Goal: Task Accomplishment & Management: Complete application form

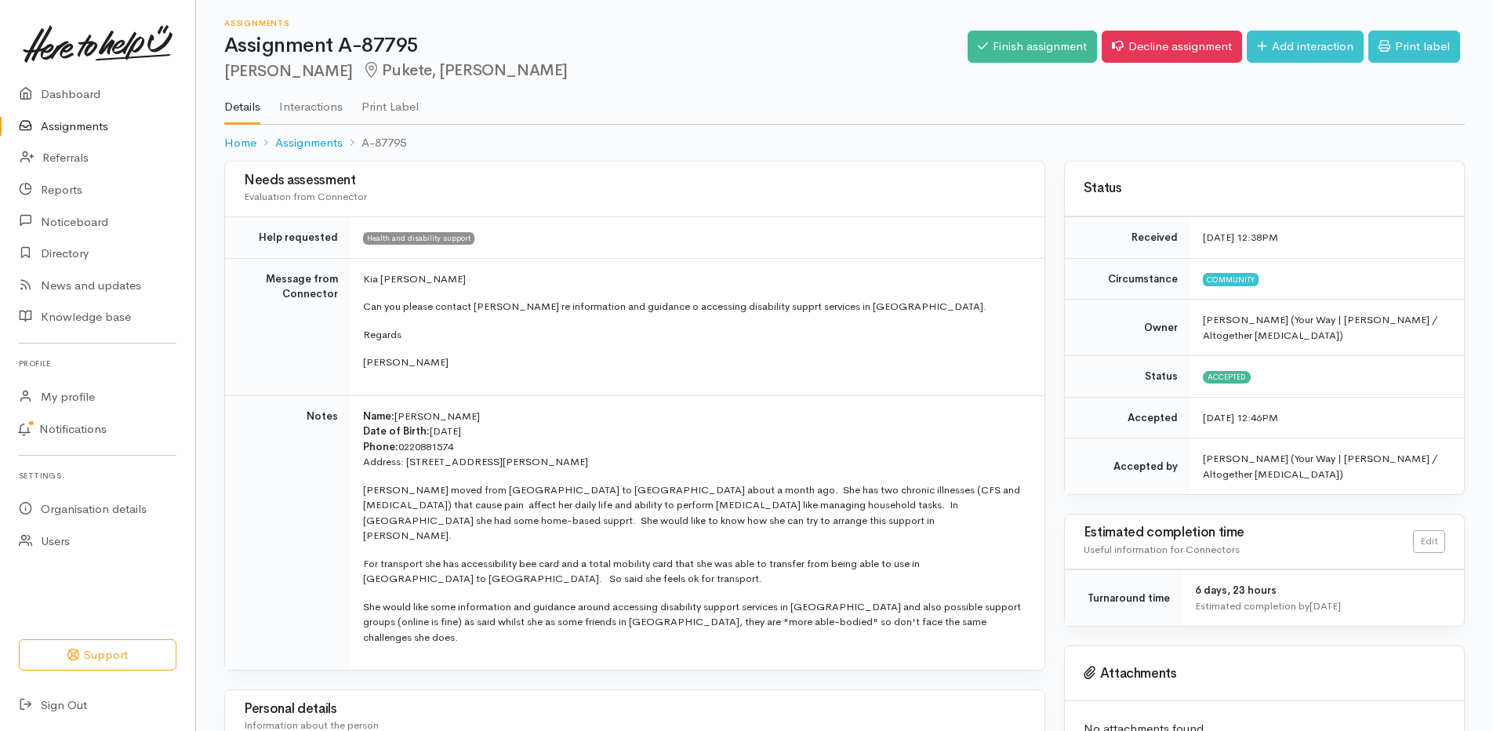
scroll to position [83, 0]
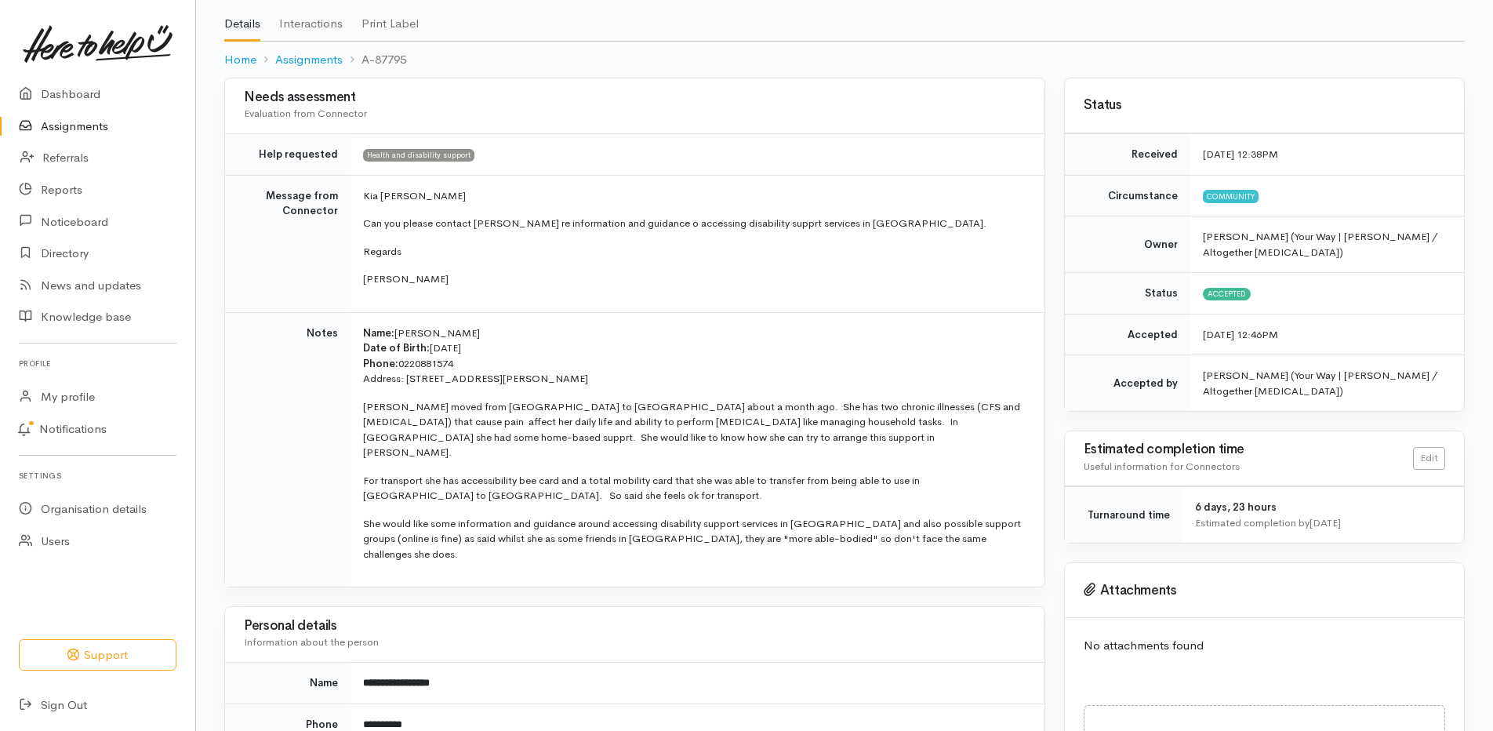
click at [416, 331] on span "[PERSON_NAME]" at bounding box center [436, 332] width 85 height 13
click at [415, 331] on span "[PERSON_NAME]" at bounding box center [436, 332] width 85 height 13
copy span "Elaina"
click at [521, 328] on p "Name: Elaina Hargreaves Date of Birth: 23/7/1991 Phone: 0220881574" at bounding box center [694, 348] width 662 height 46
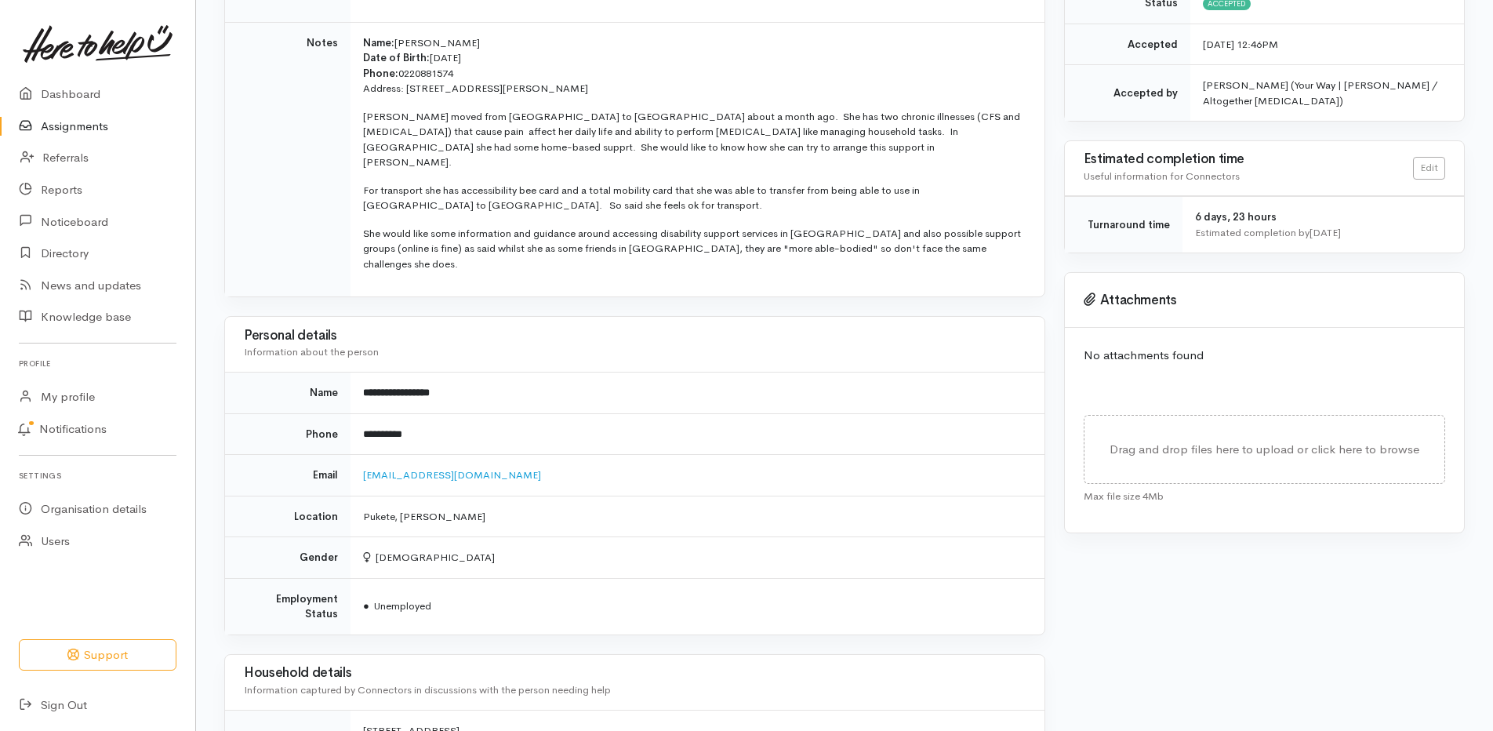
scroll to position [397, 0]
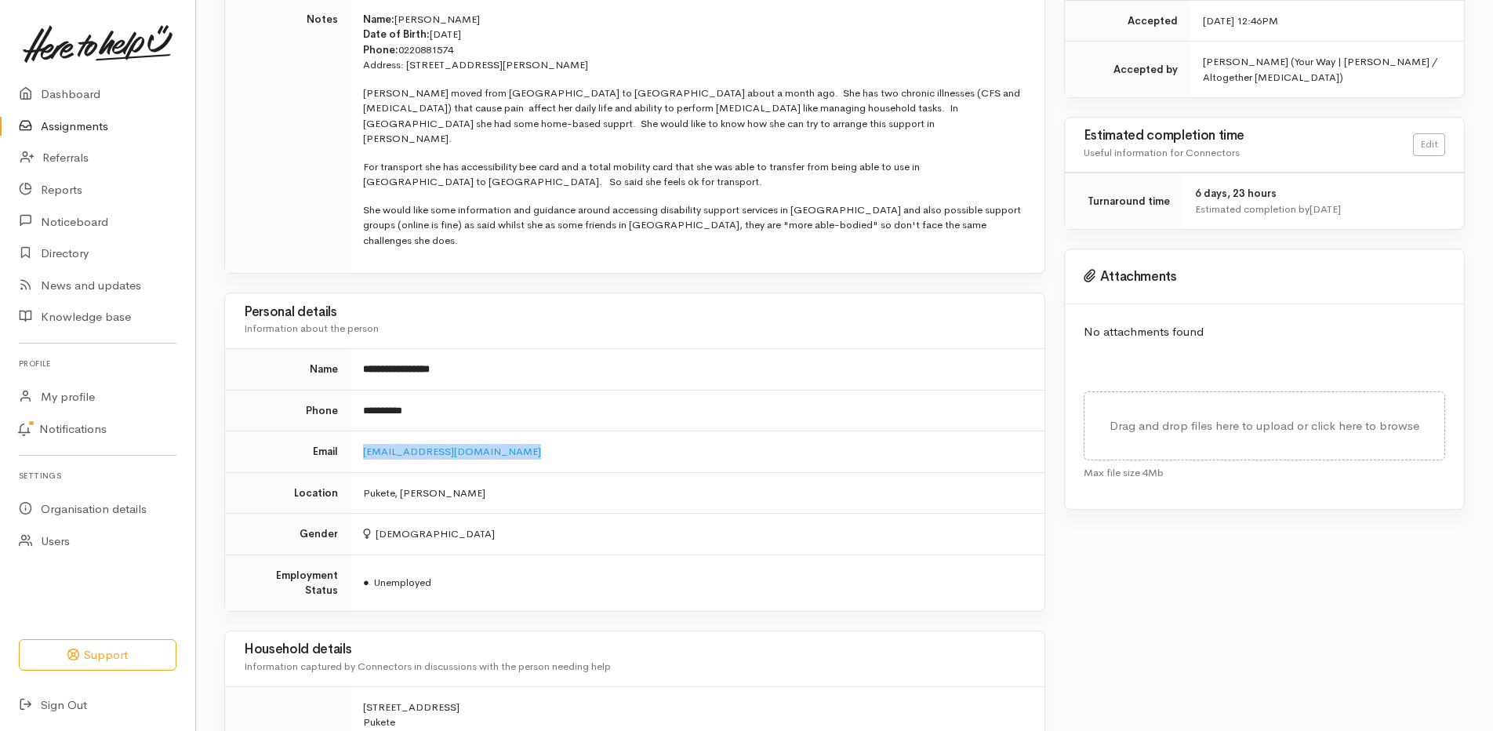
drag, startPoint x: 498, startPoint y: 423, endPoint x: 352, endPoint y: 434, distance: 146.2
click at [352, 434] on td "elainahargreaves48@gmail.com" at bounding box center [697, 452] width 694 height 42
copy link "elainahargreaves48@gmail.com"
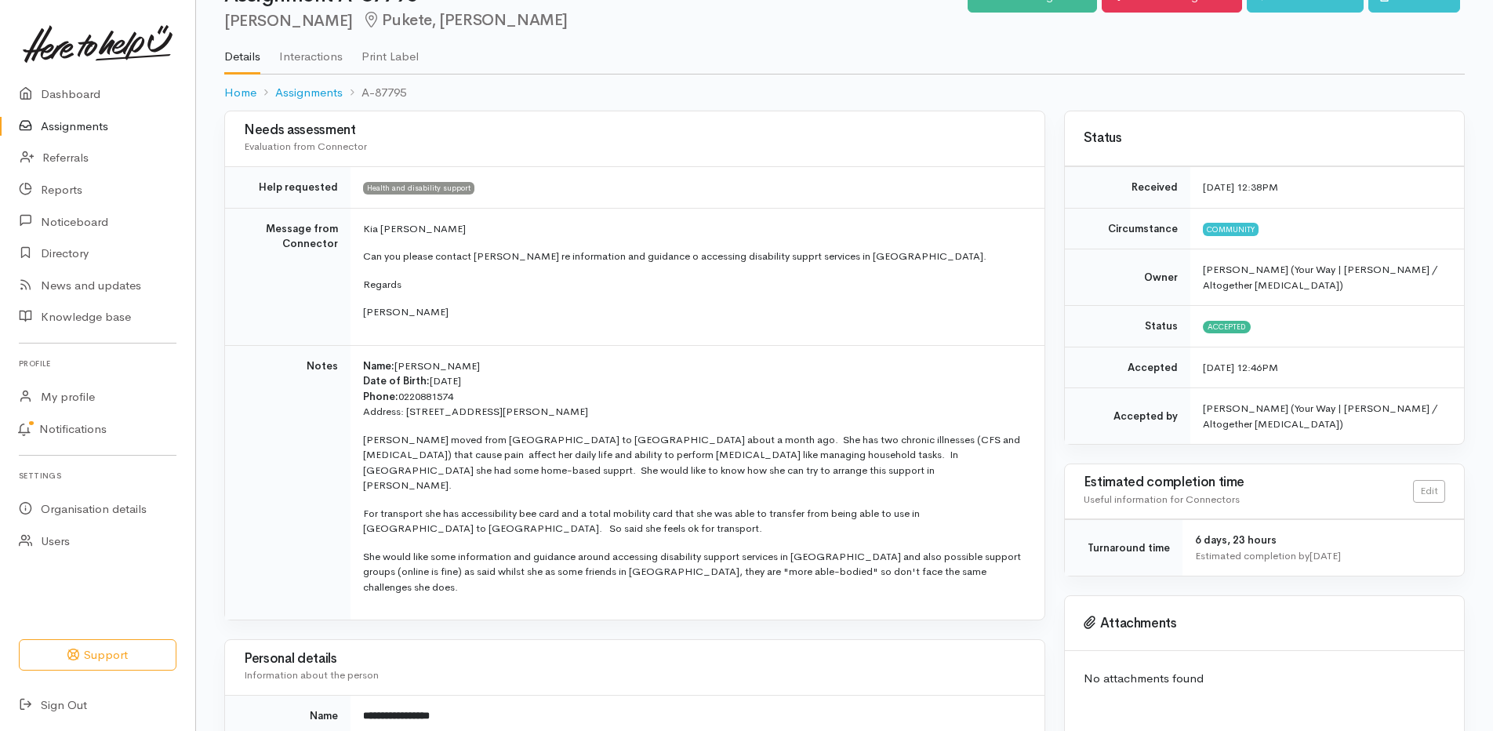
scroll to position [0, 0]
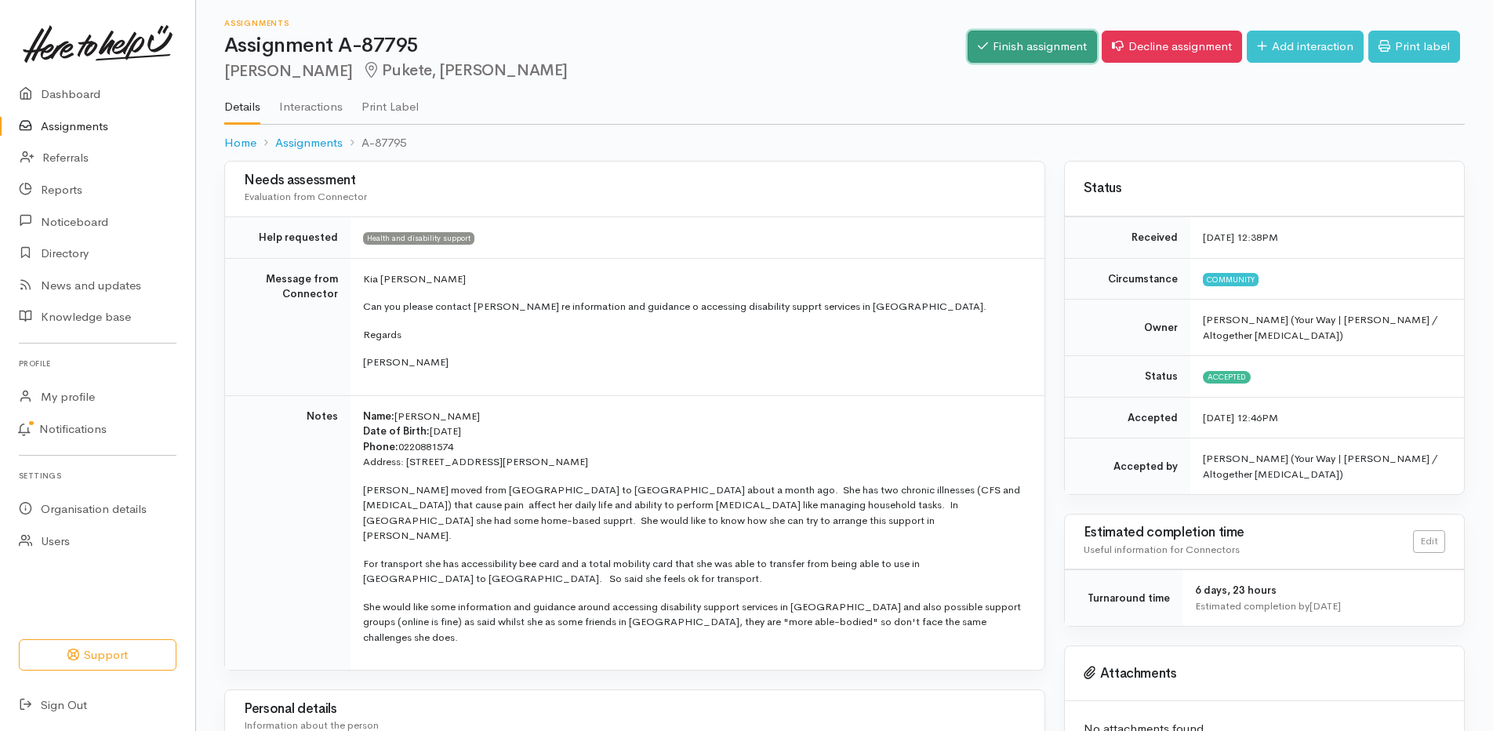
click at [1064, 49] on link "Finish assignment" at bounding box center [1031, 47] width 129 height 32
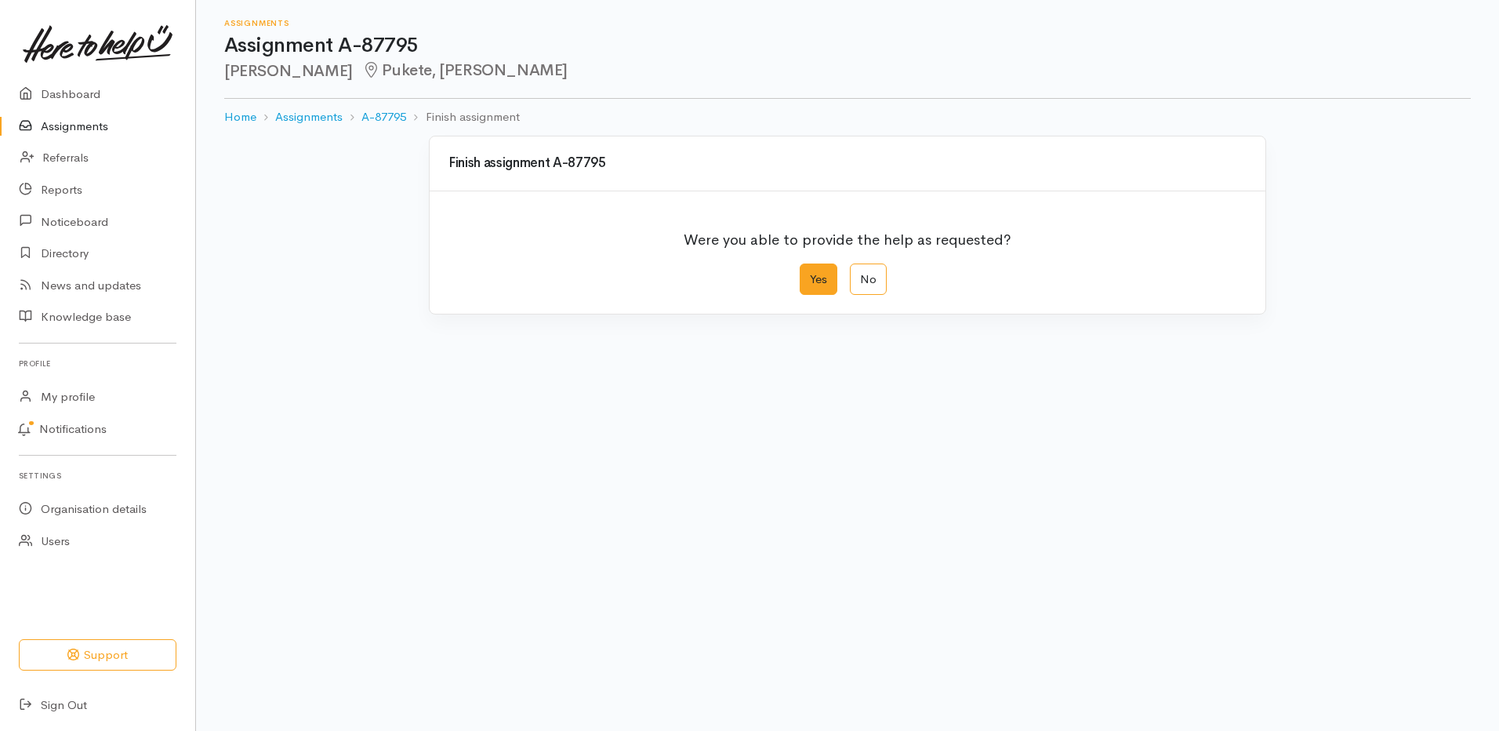
click at [826, 276] on label "Yes" at bounding box center [819, 279] width 38 height 32
click at [810, 274] on input "Yes" at bounding box center [805, 268] width 10 height 10
radio input "true"
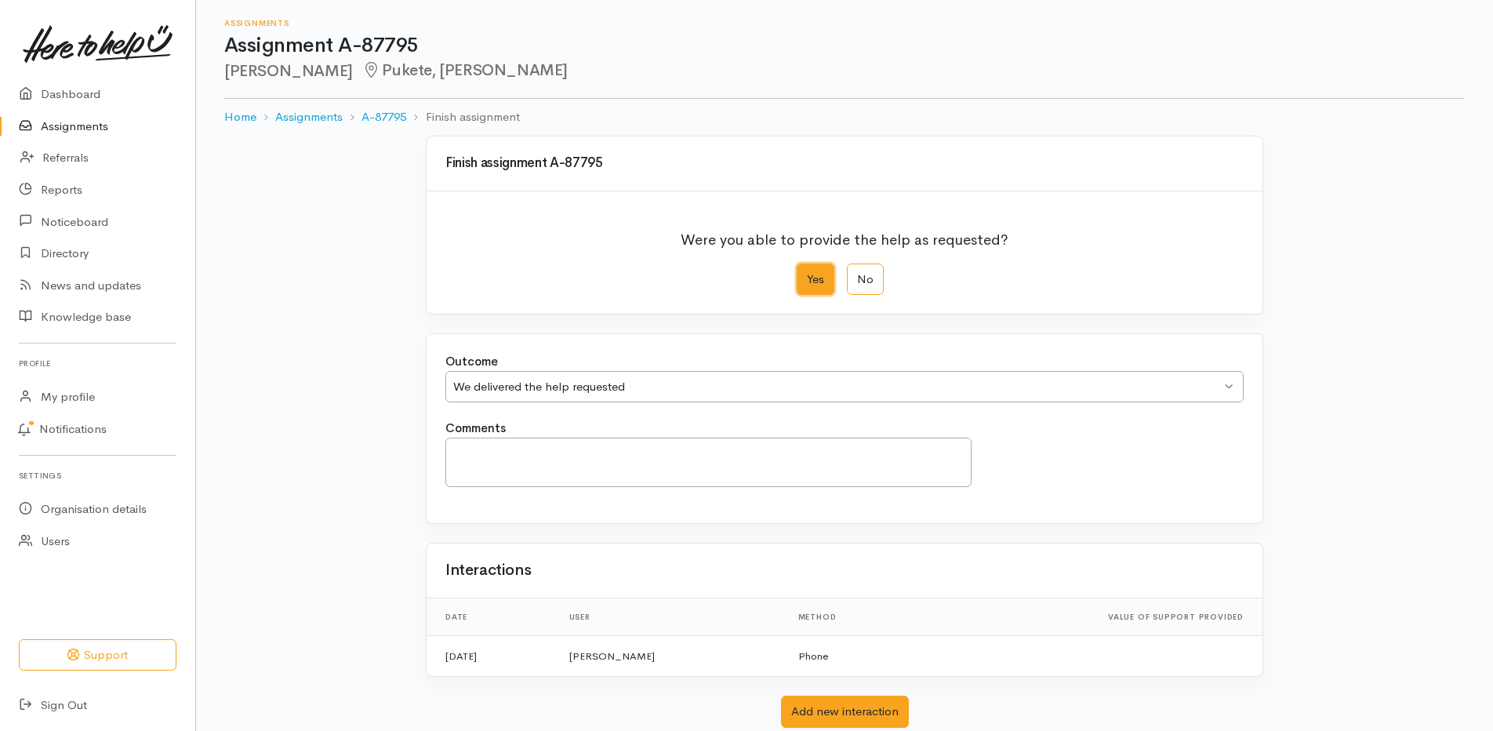
click at [604, 401] on div "We delivered the help requested We delivered the help requested" at bounding box center [844, 387] width 798 height 32
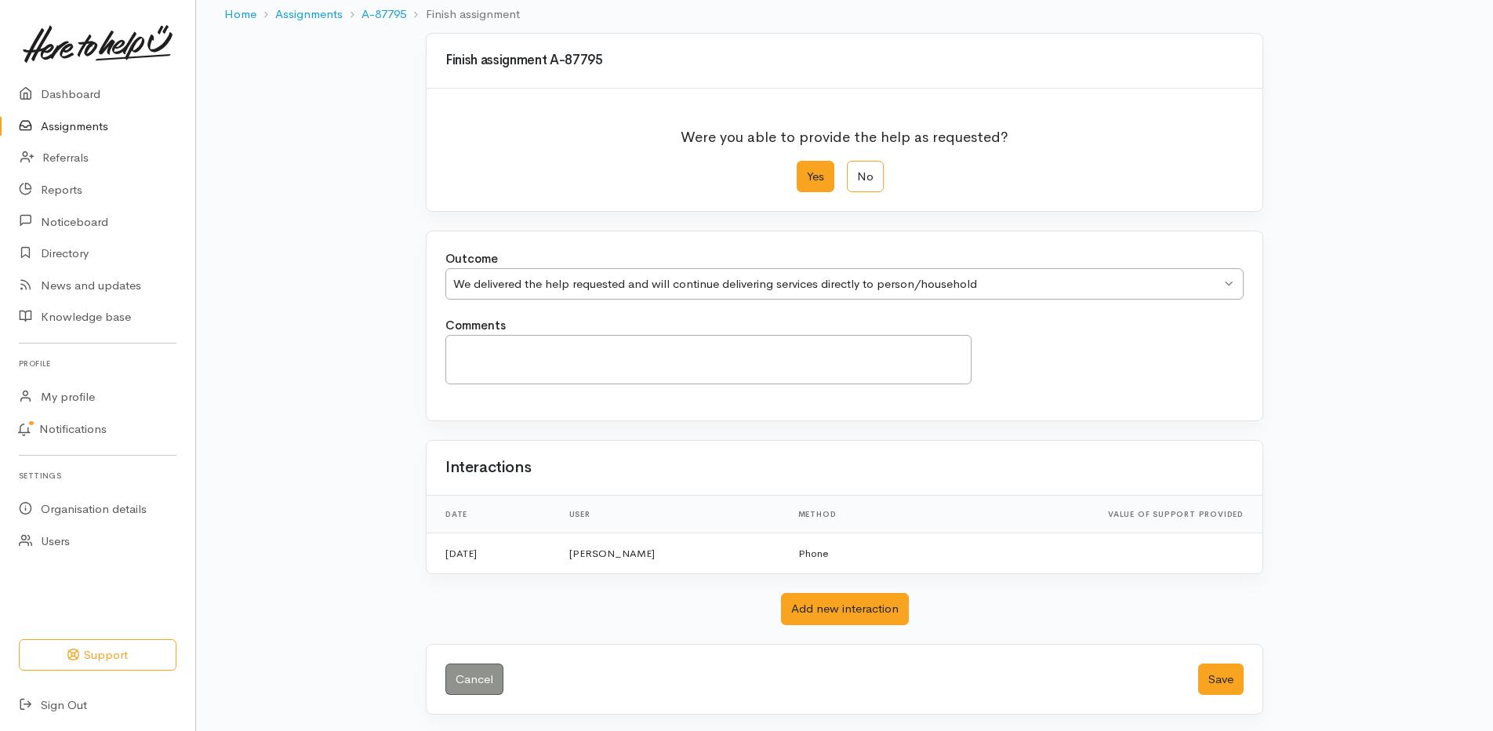
scroll to position [105, 0]
click at [862, 613] on button "Add new interaction" at bounding box center [845, 606] width 128 height 32
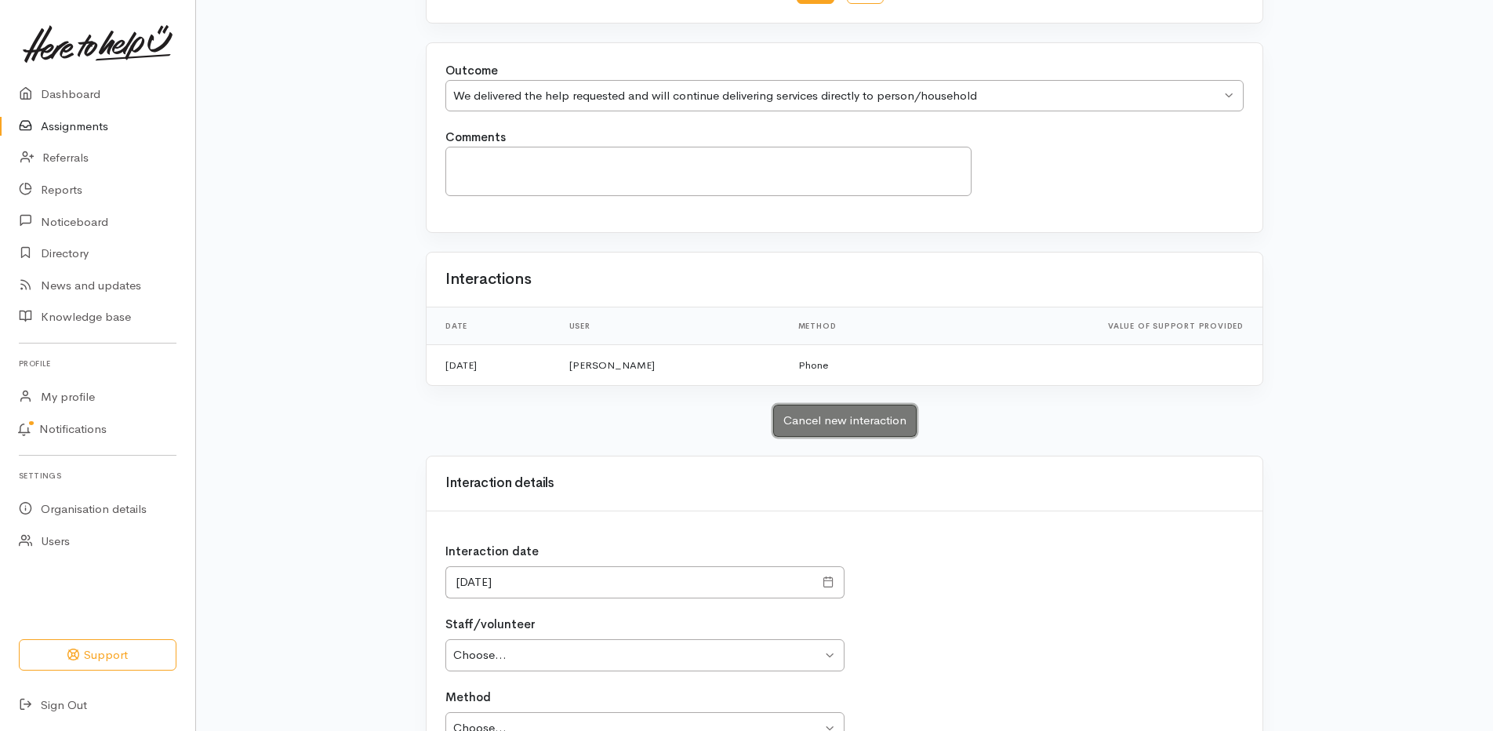
scroll to position [340, 0]
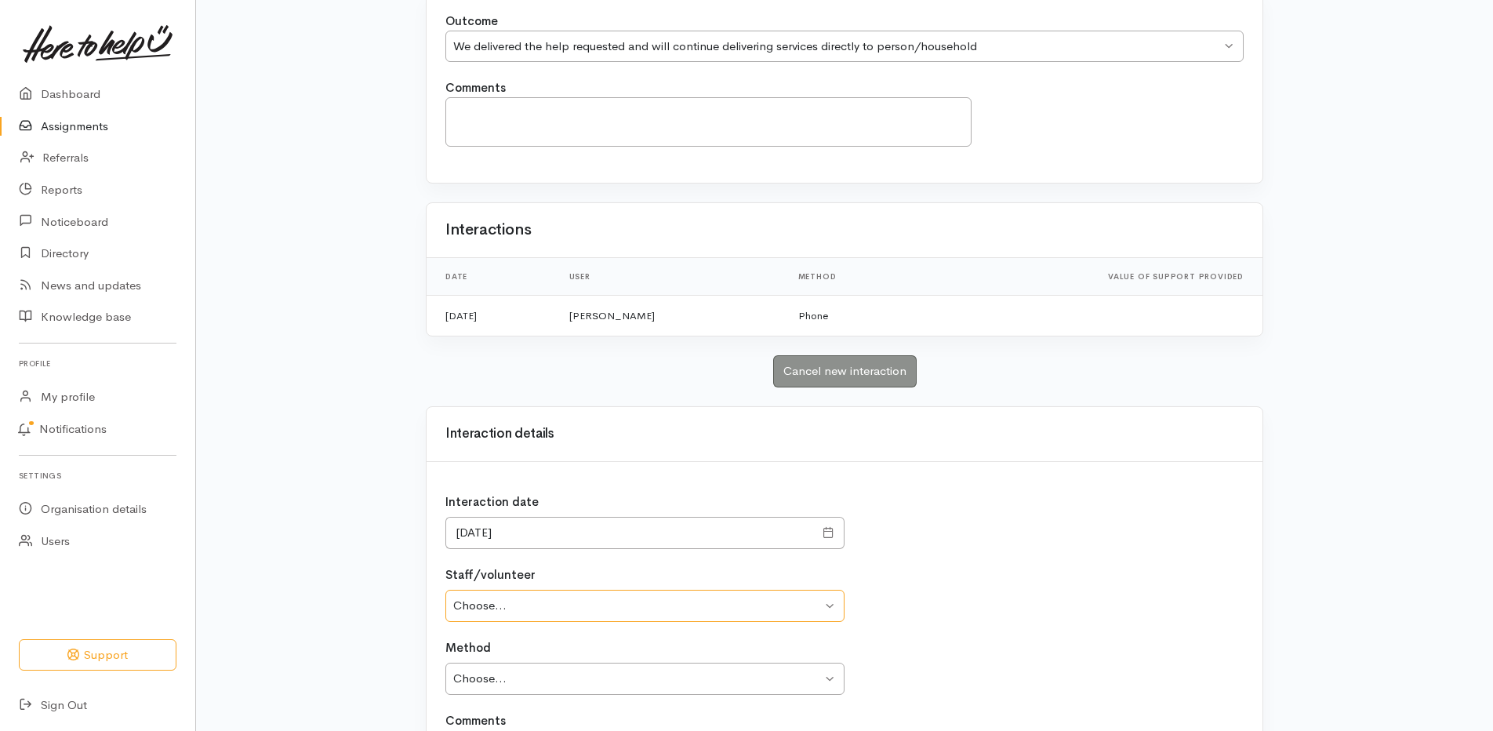
click at [569, 608] on select "Choose... [PERSON_NAME] [PERSON_NAME] [PERSON_NAME]" at bounding box center [644, 606] width 399 height 32
select select "1892"
click at [445, 590] on select "Choose... [PERSON_NAME] [PERSON_NAME] [PERSON_NAME]" at bounding box center [644, 606] width 399 height 32
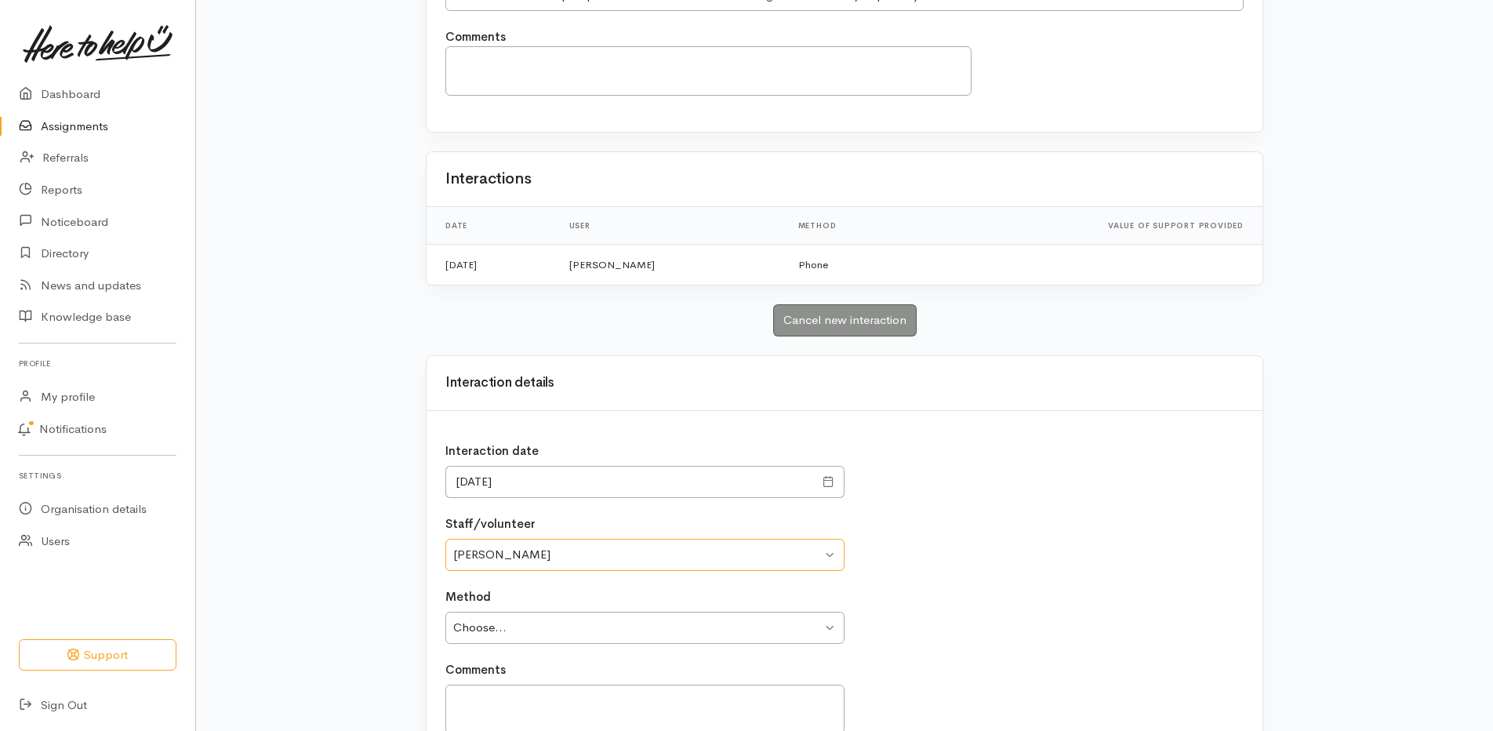
scroll to position [419, 0]
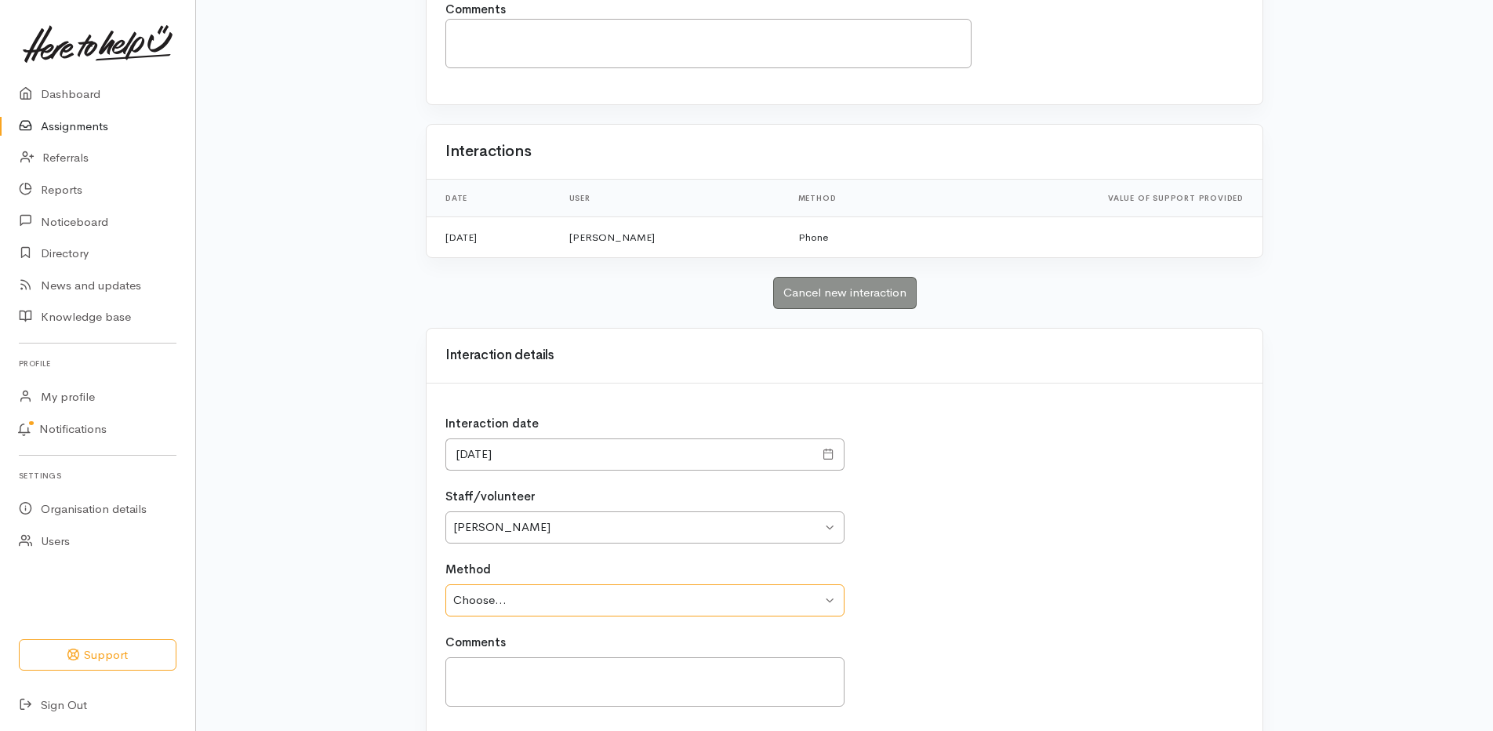
click at [570, 611] on select "Choose... Phone Visit Other" at bounding box center [644, 600] width 399 height 32
drag, startPoint x: 569, startPoint y: 605, endPoint x: 557, endPoint y: 694, distance: 89.4
click at [557, 694] on div "Interaction date [DATE] Staff/volunteer Choose... [PERSON_NAME] [PERSON_NAME] […" at bounding box center [844, 563] width 836 height 360
select select "3"
click at [445, 584] on select "Choose... Phone Visit Other" at bounding box center [644, 600] width 399 height 32
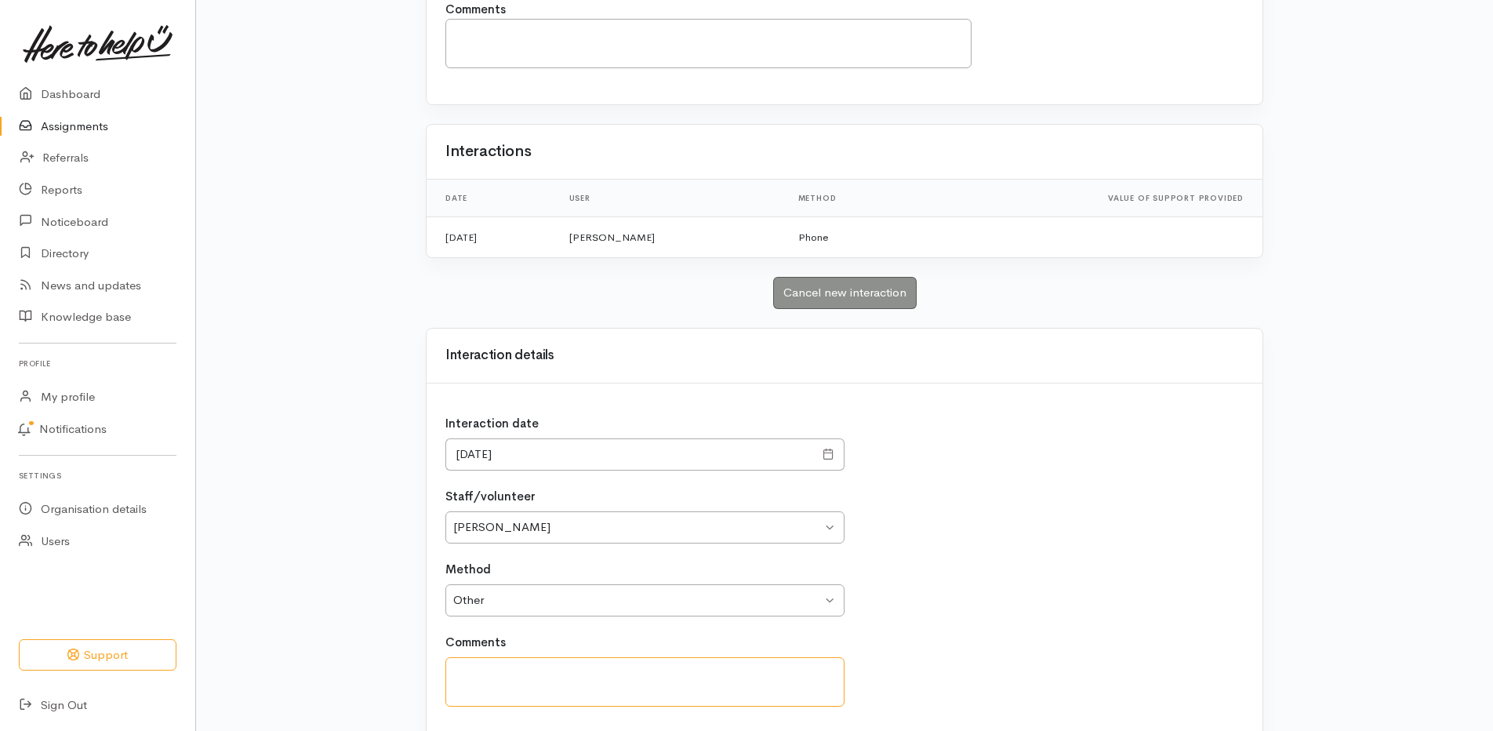
click at [562, 670] on textarea "Comments" at bounding box center [644, 681] width 399 height 49
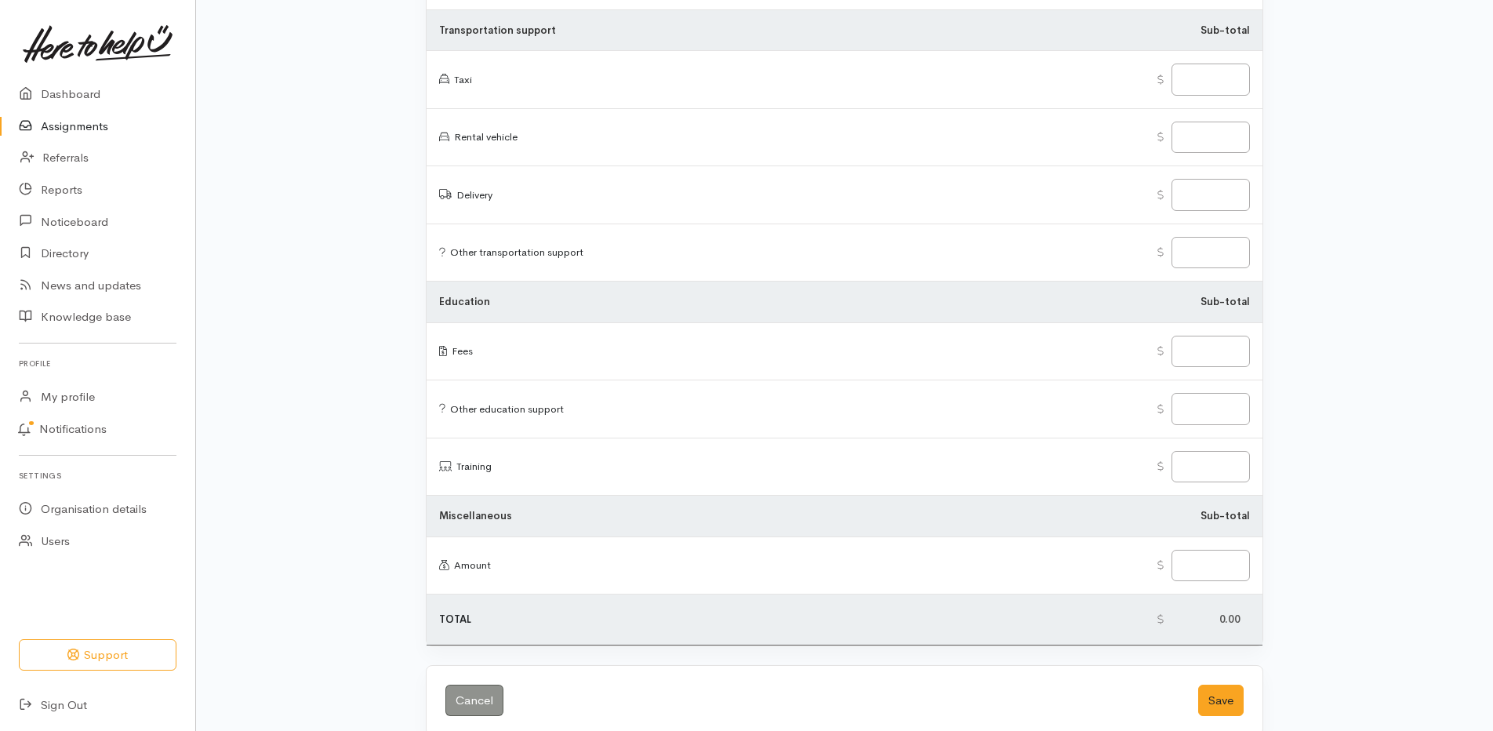
scroll to position [2494, 0]
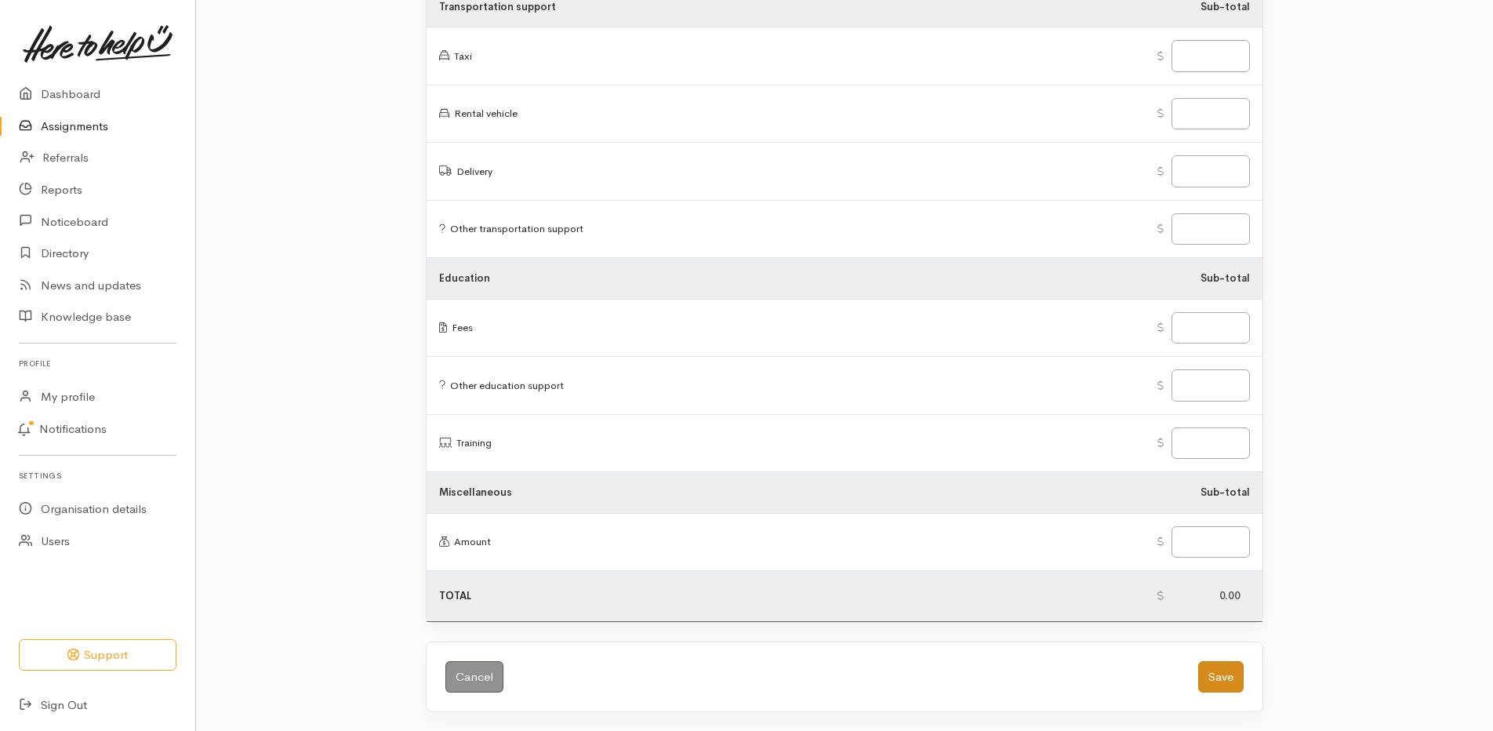
type textarea "Emailed summary of discussion from this morning."
click at [1230, 671] on button "Save" at bounding box center [1220, 677] width 45 height 32
